Goal: Task Accomplishment & Management: Use online tool/utility

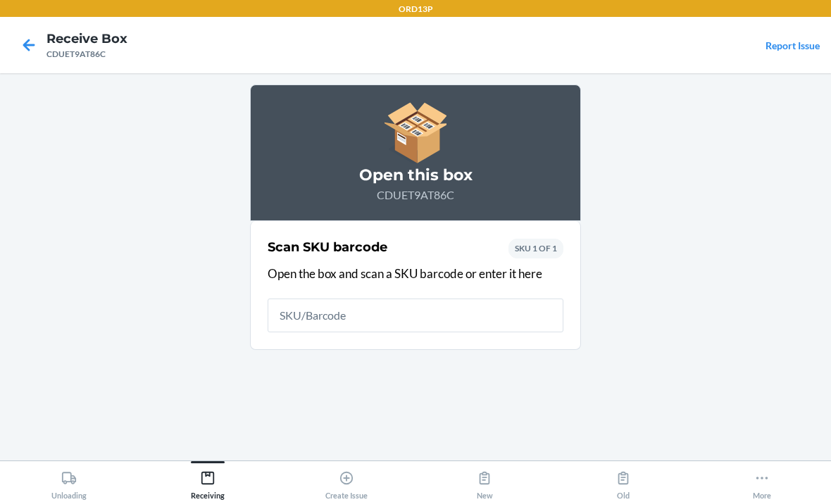
scroll to position [45, 0]
type input "E-001-CC"
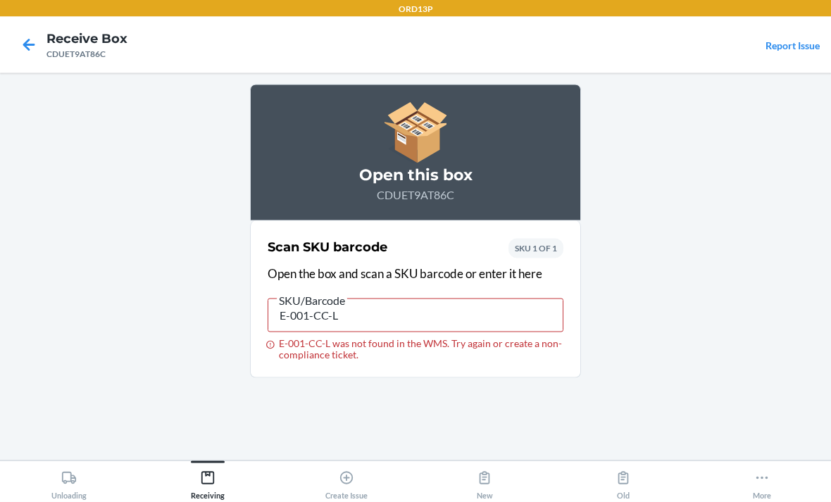
click at [32, 35] on icon at bounding box center [29, 45] width 24 height 24
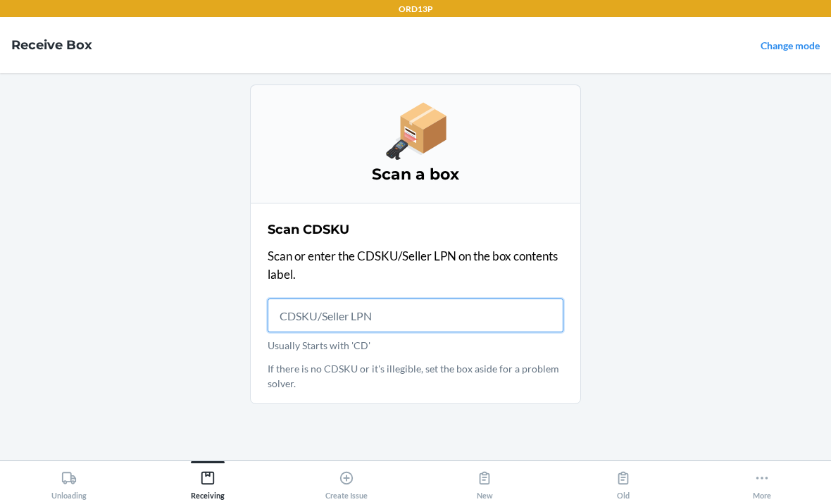
scroll to position [6, 0]
type input "CDVQWHU"
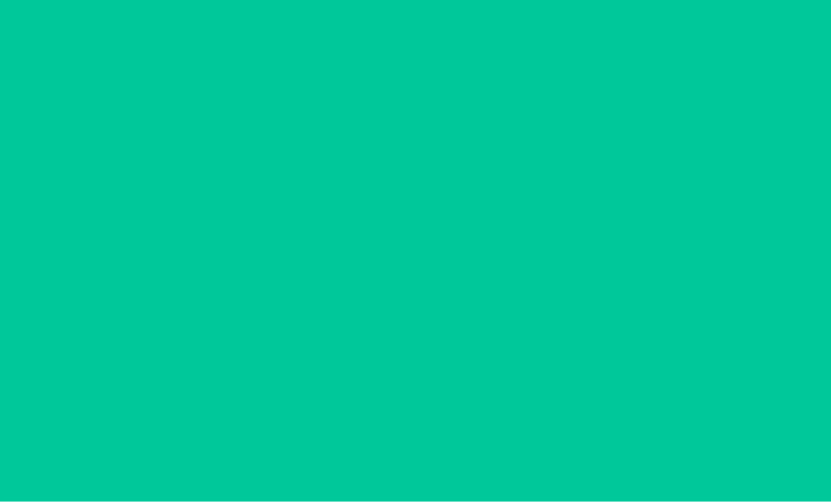
scroll to position [6, 0]
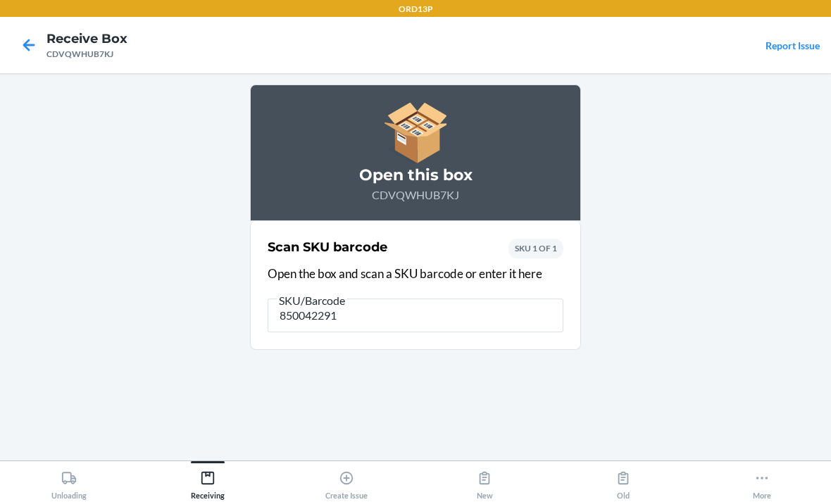
type input "8500422912"
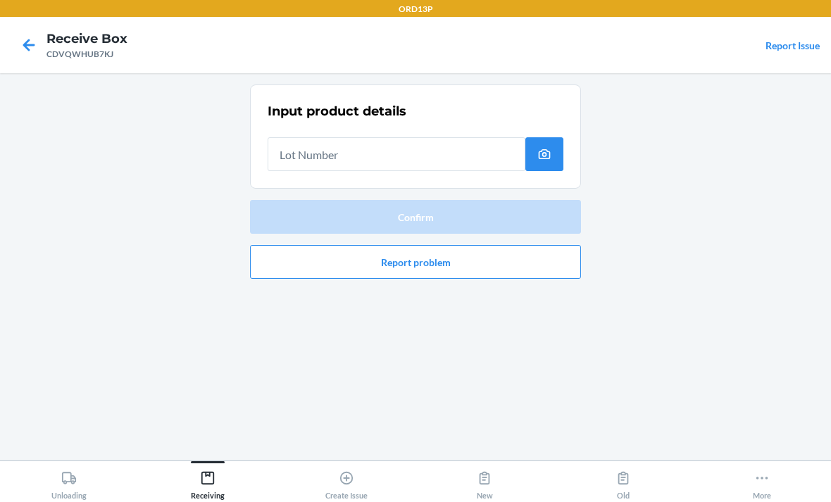
click at [404, 151] on input "text" at bounding box center [397, 154] width 258 height 34
click at [363, 143] on input "text" at bounding box center [397, 154] width 258 height 34
click at [284, 3] on div "ORD13P" at bounding box center [415, 8] width 831 height 17
click at [381, 163] on input "text" at bounding box center [397, 154] width 258 height 34
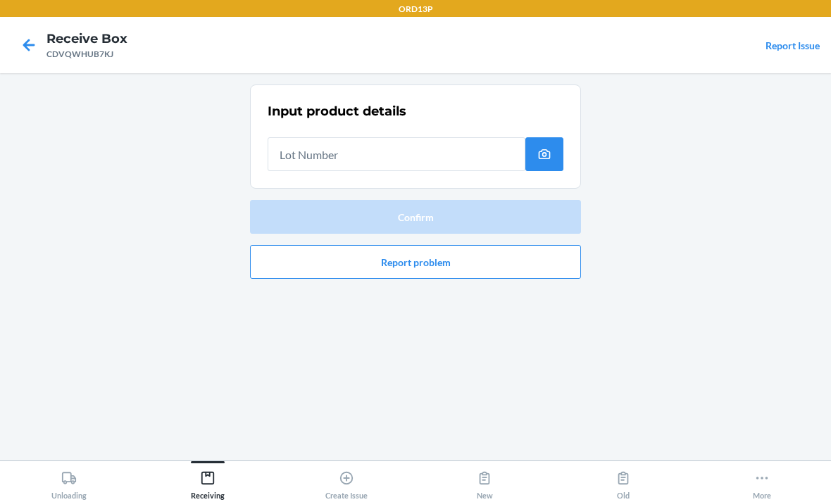
click at [198, 461] on main "Input product details Confirm Report problem" at bounding box center [415, 266] width 831 height 387
click at [342, 148] on input "text" at bounding box center [397, 154] width 258 height 34
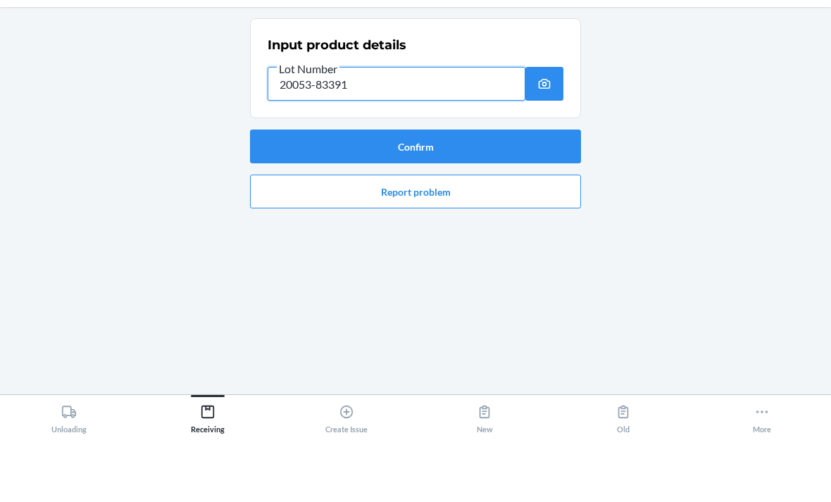
type input "20053-83391"
click at [543, 196] on button "Confirm" at bounding box center [415, 213] width 331 height 34
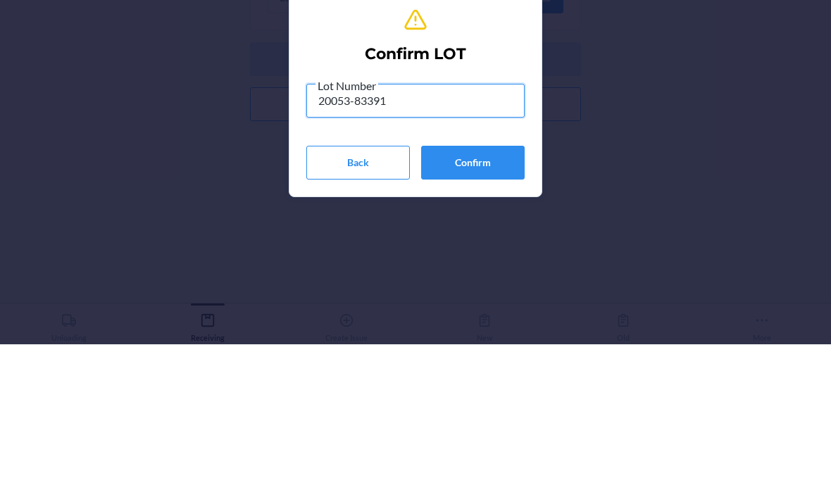
type input "20053-83391"
click at [487, 304] on button "Confirm" at bounding box center [473, 321] width 104 height 34
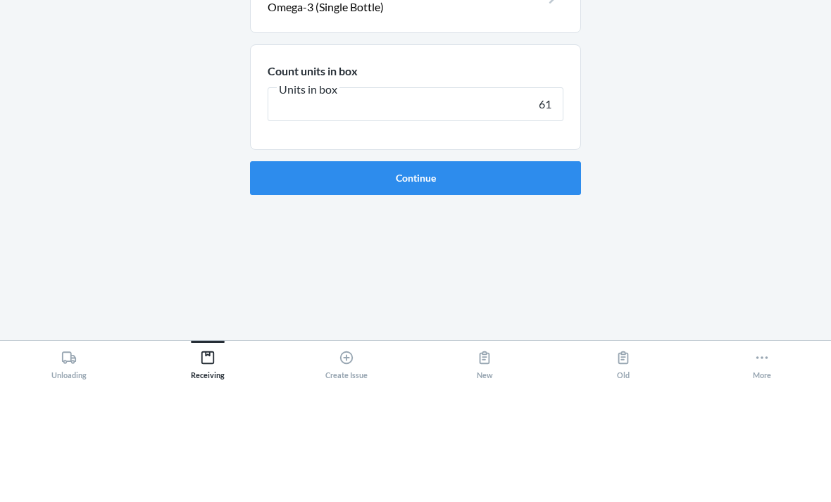
type input "61"
click at [430, 282] on button "Continue" at bounding box center [415, 299] width 331 height 34
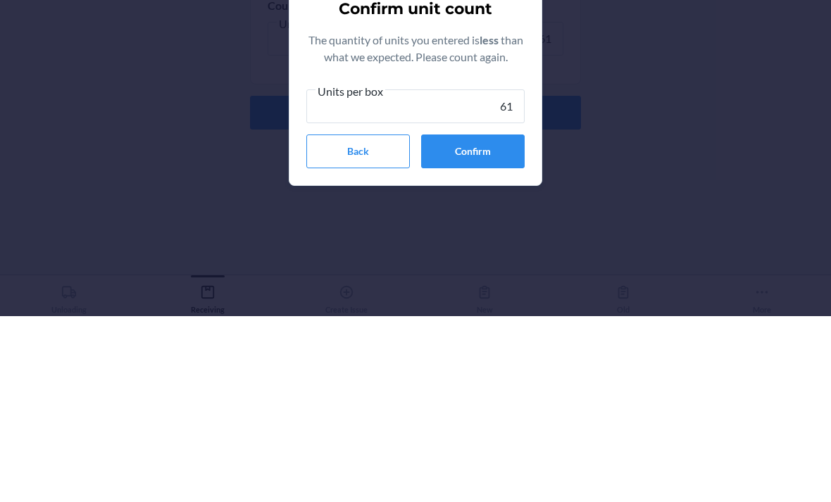
type input "61"
click at [468, 175] on section "Confirm unit count The quantity of units you entered is less than what we expec…" at bounding box center [416, 251] width 254 height 241
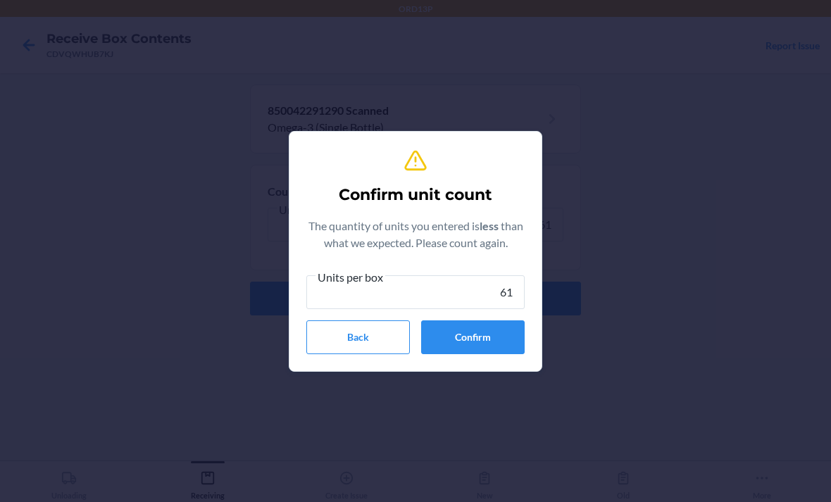
click at [445, 348] on button "Confirm" at bounding box center [473, 338] width 104 height 34
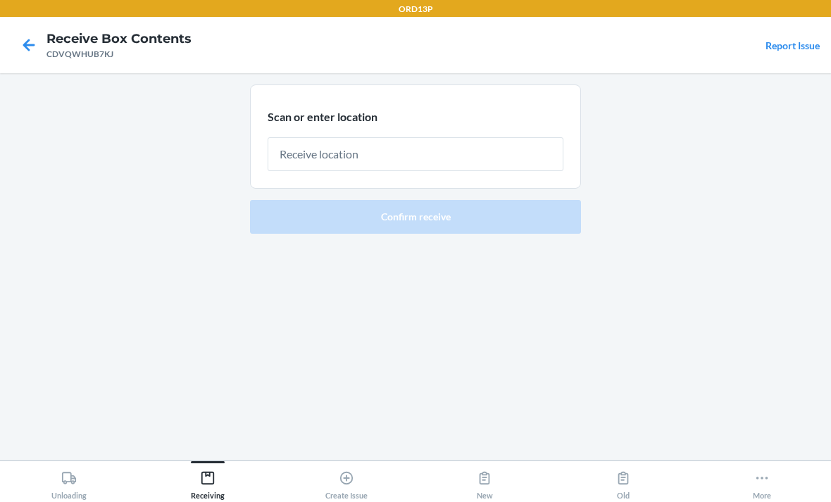
click at [742, 462] on button "More" at bounding box center [762, 480] width 139 height 39
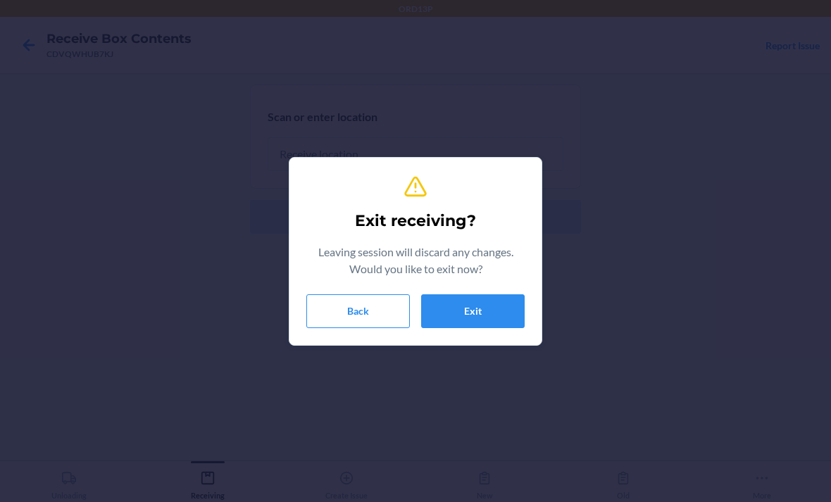
click at [352, 317] on button "Back" at bounding box center [358, 311] width 104 height 34
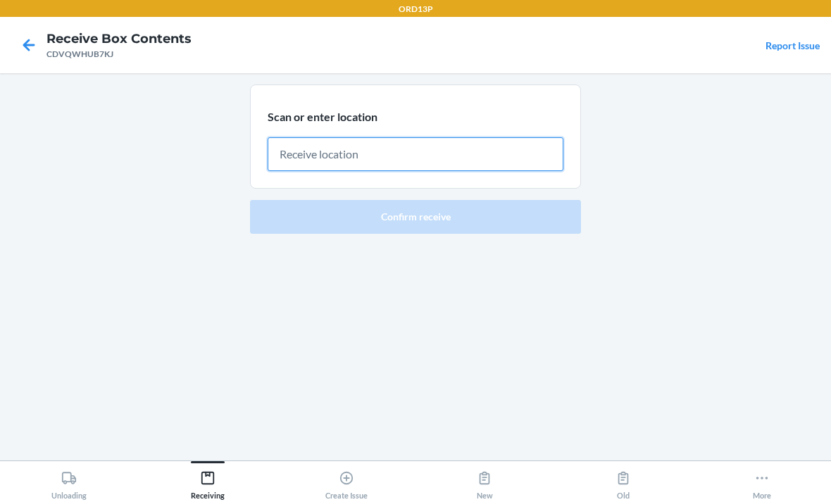
click at [422, 137] on input "text" at bounding box center [416, 154] width 296 height 34
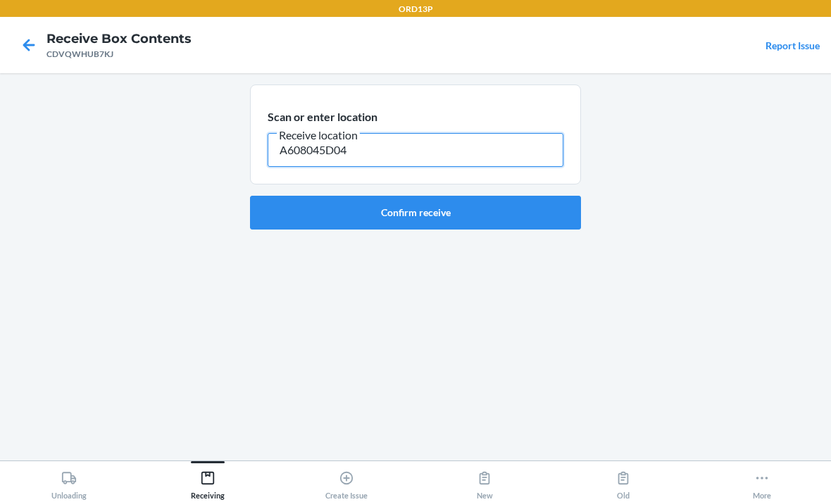
type input "A608045D04"
type input "A608045F04"
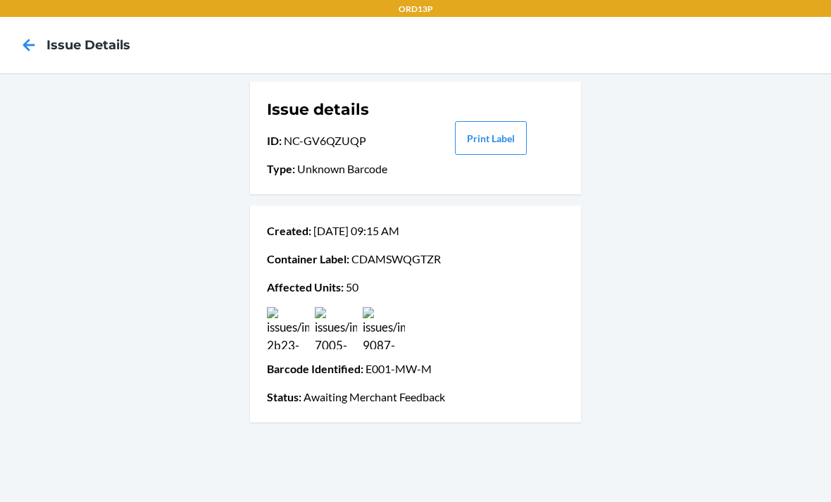
scroll to position [11, 0]
